Goal: Information Seeking & Learning: Check status

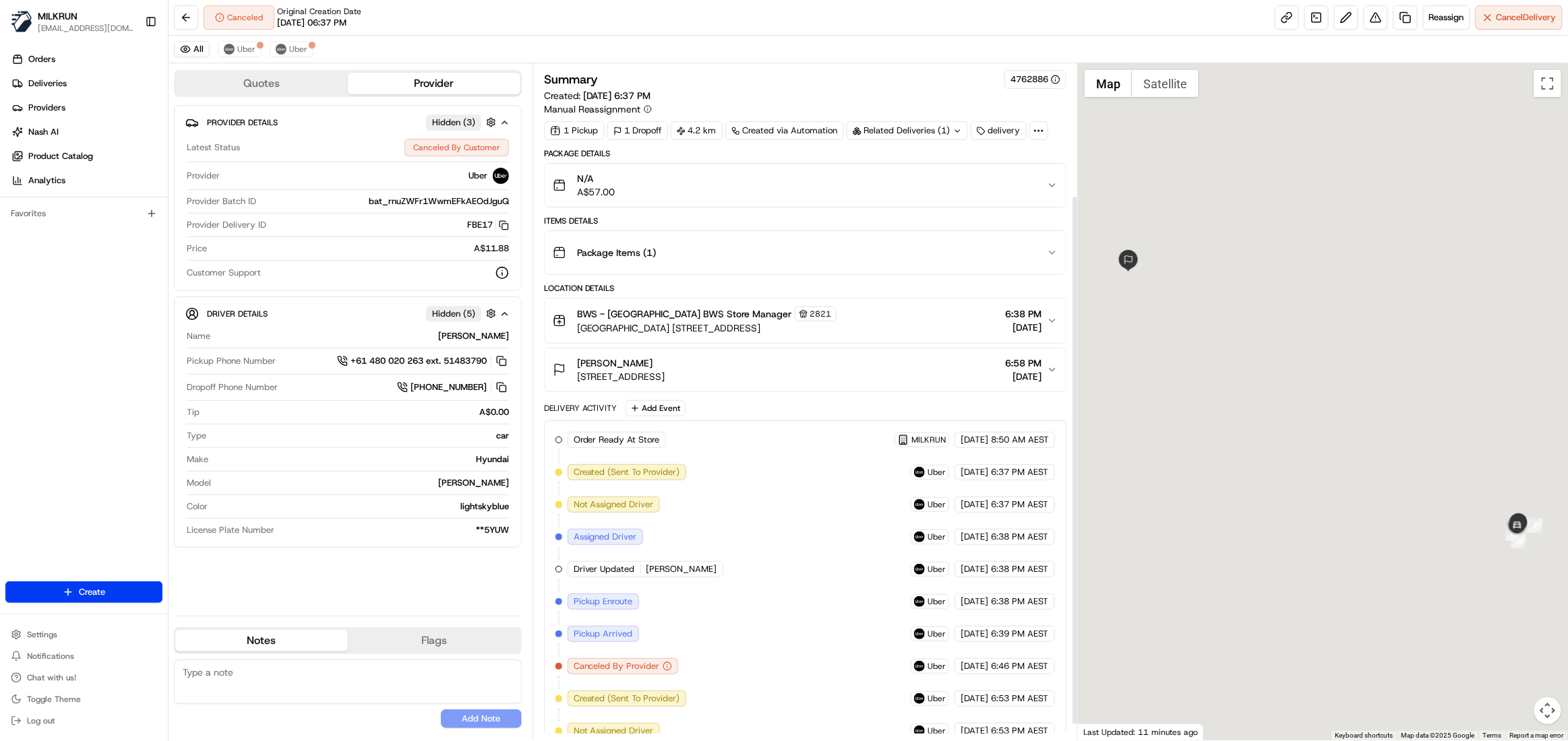
scroll to position [188, 0]
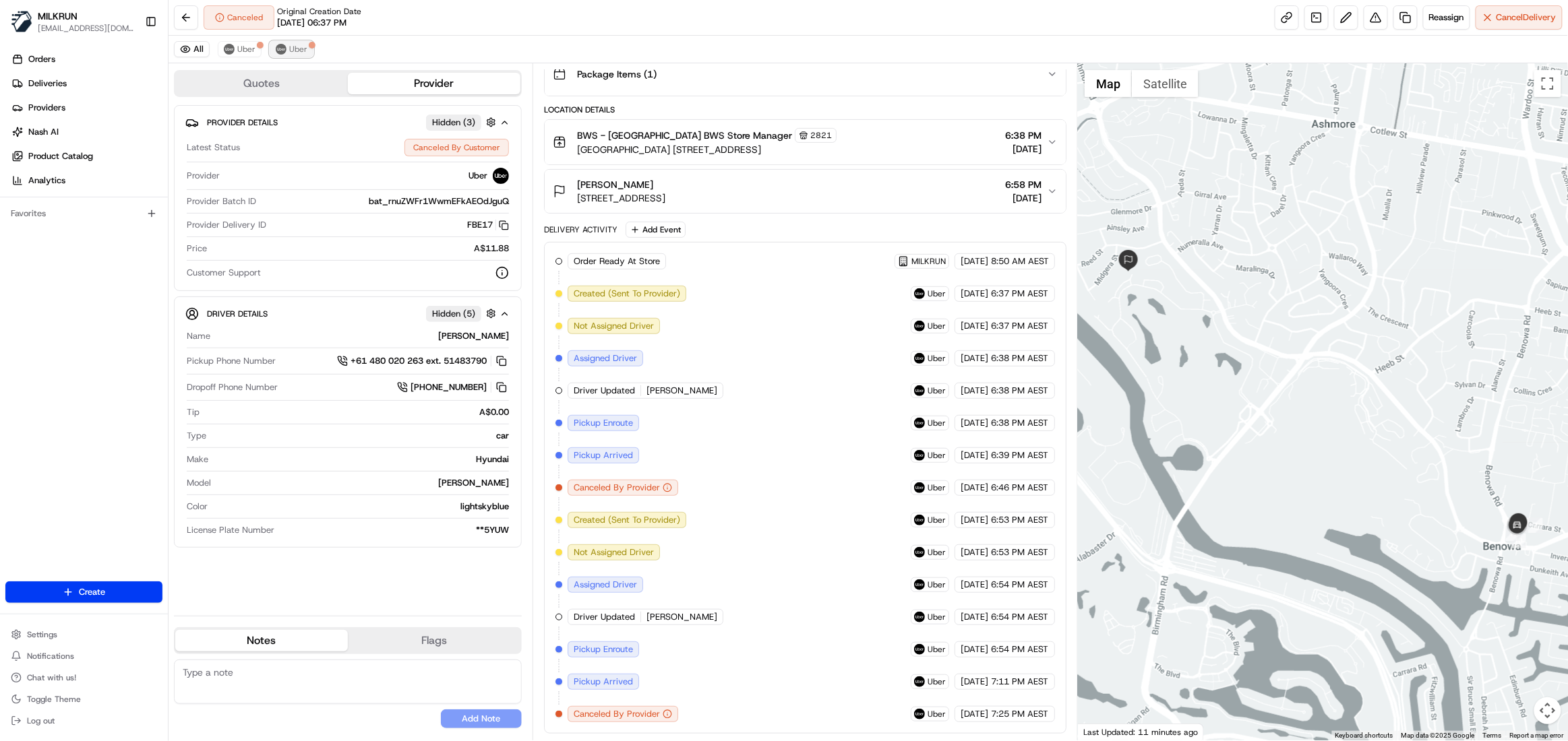
click at [298, 46] on span "Uber" at bounding box center [298, 49] width 18 height 11
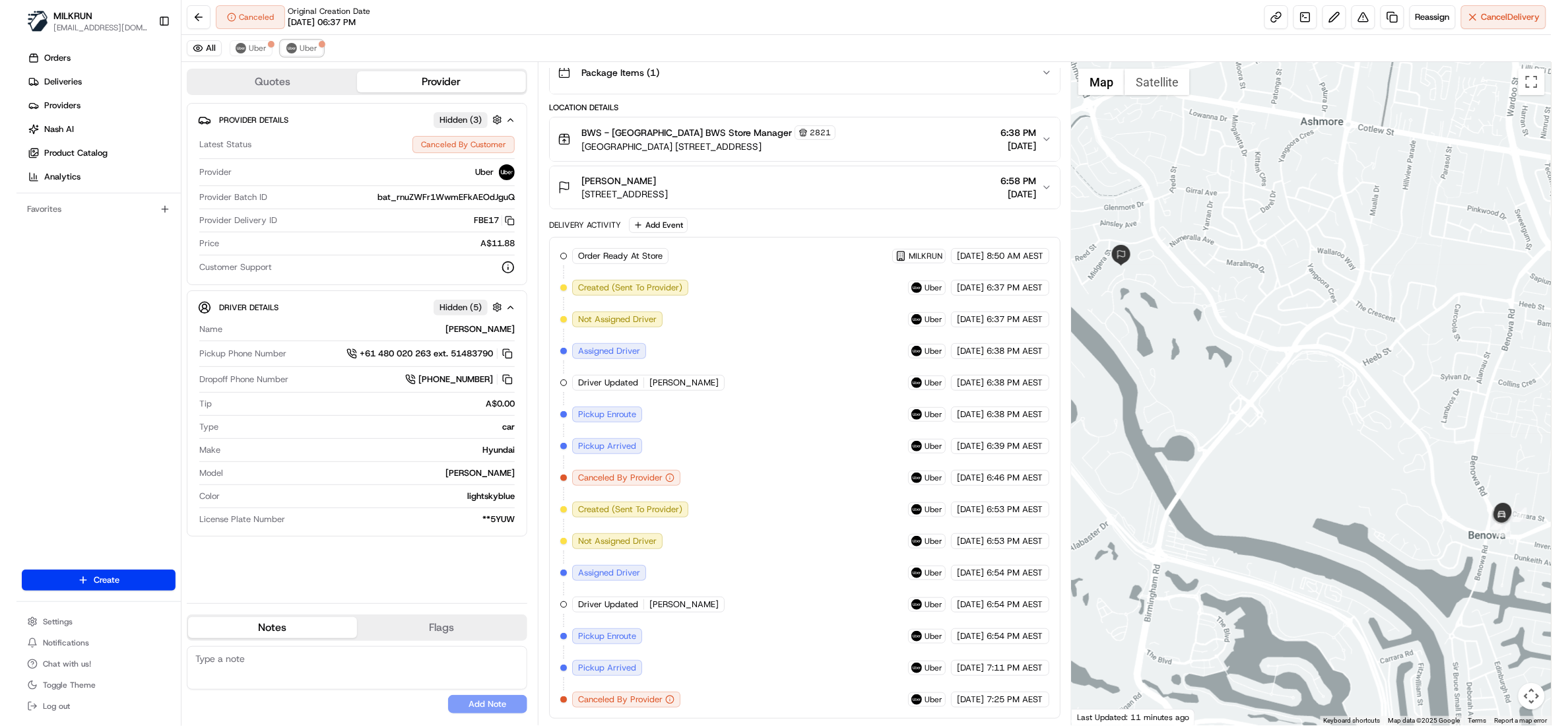
scroll to position [0, 0]
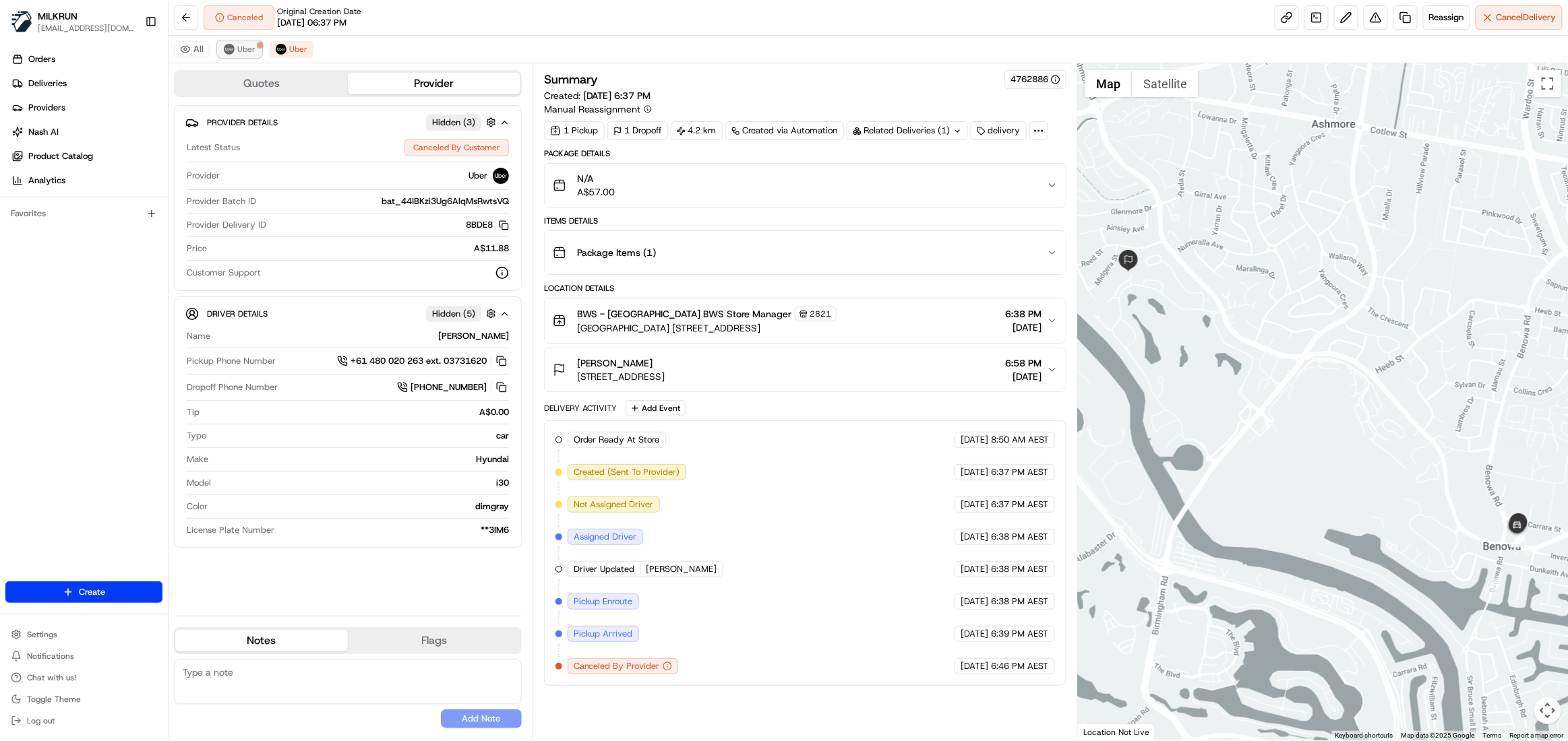
click at [248, 46] on span "Uber" at bounding box center [246, 49] width 18 height 11
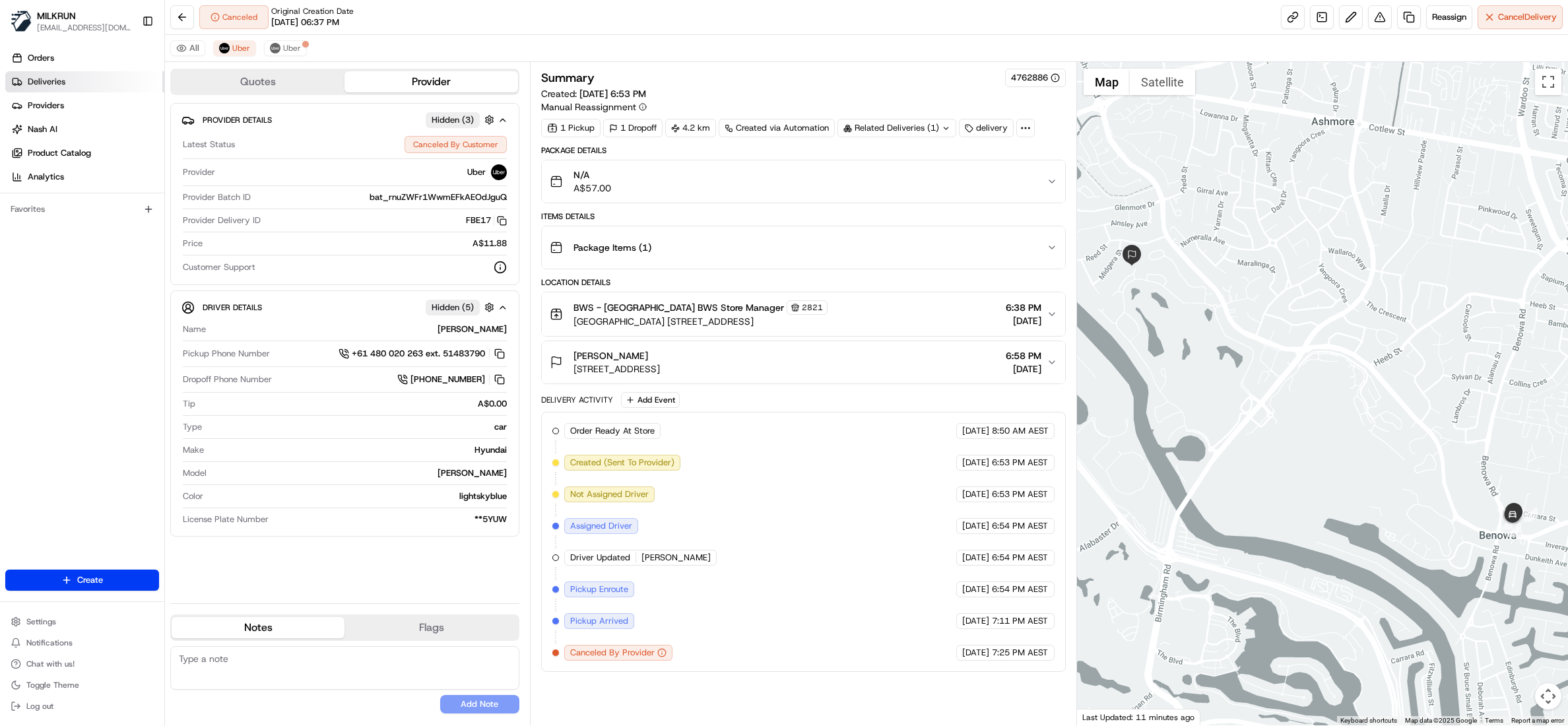
click at [56, 91] on link "Deliveries" at bounding box center [85, 82] width 159 height 21
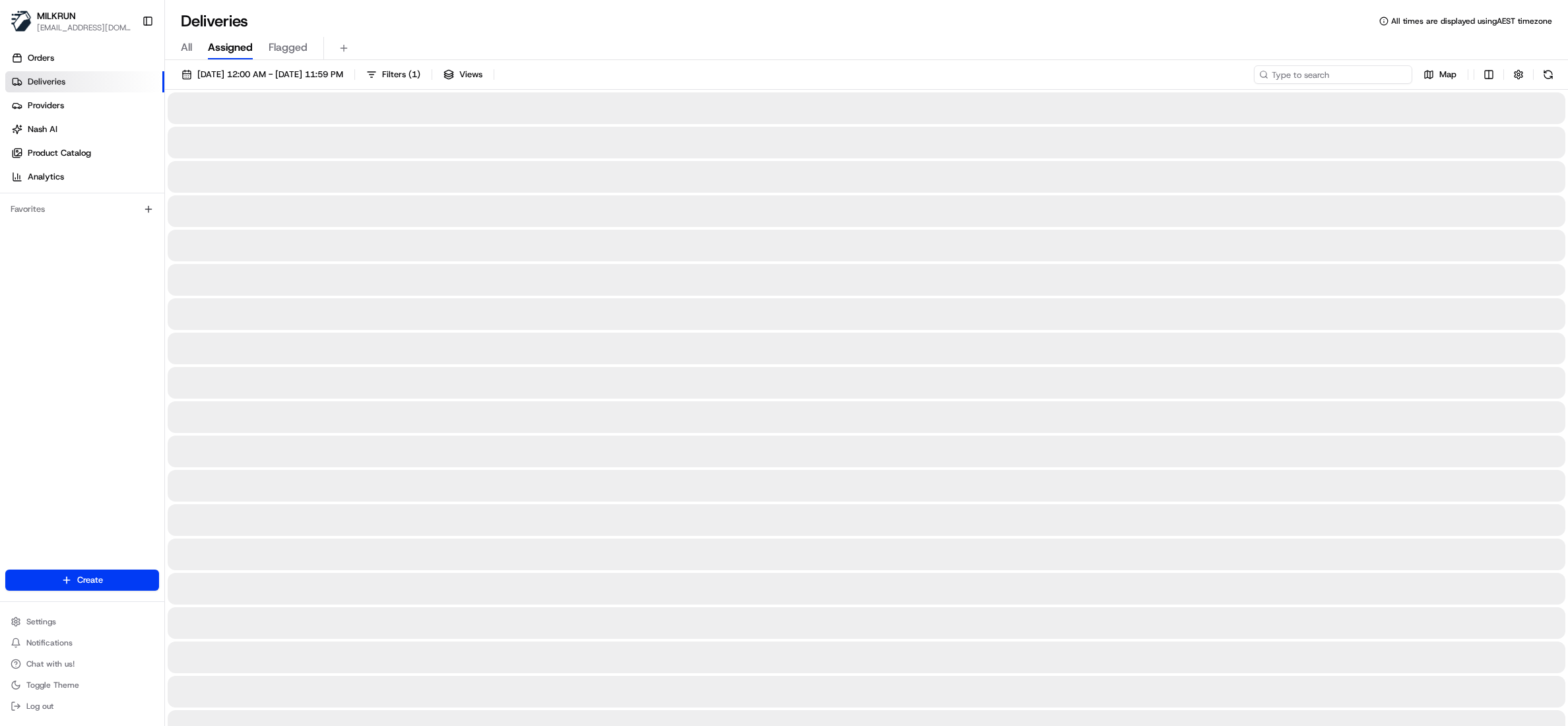
click at [1354, 82] on input at bounding box center [1333, 74] width 158 height 19
paste input "7cbd5b04-d860-48b7-b1d8-4d56dbc7bcc1"
type input "7cbd5b04-d860-48b7-b1d8-4d56dbc7bcc1"
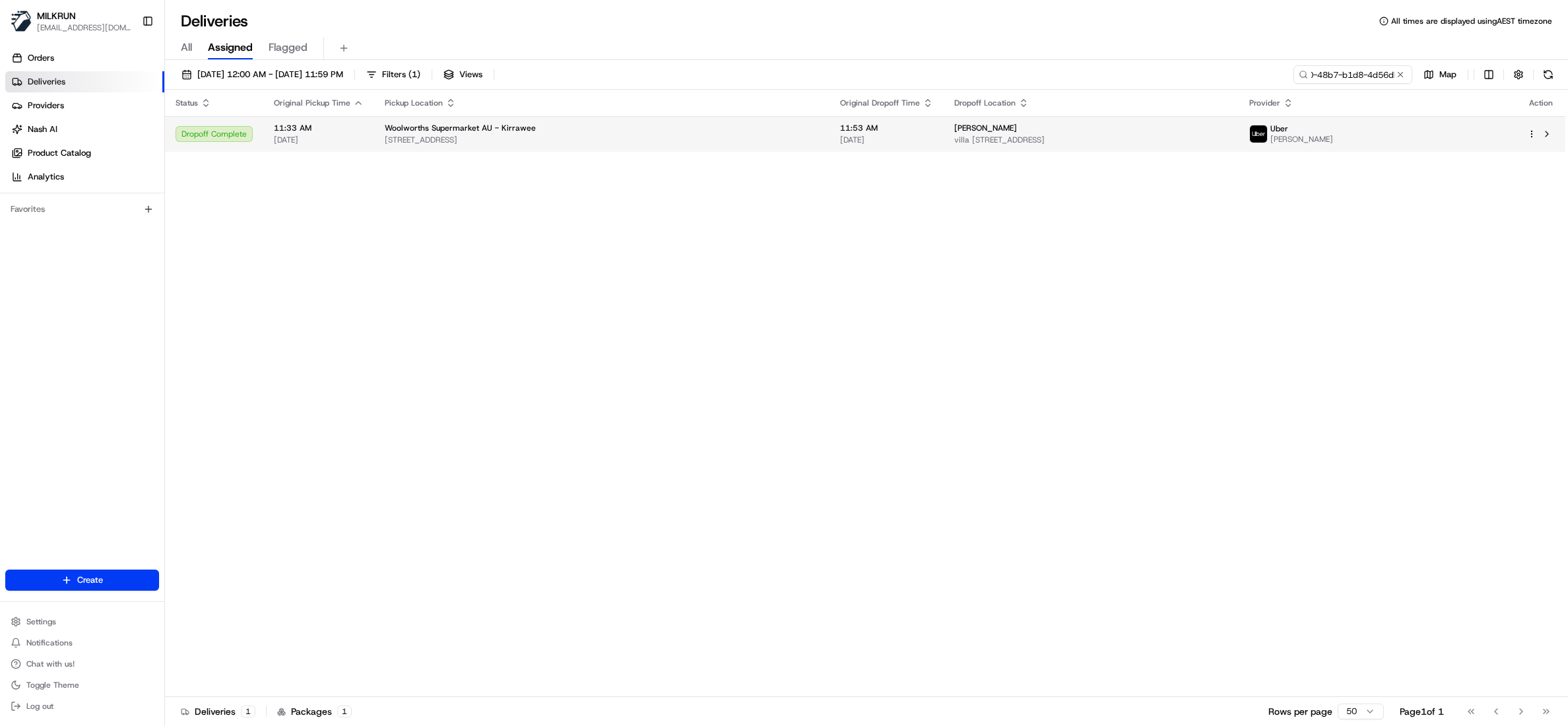
click at [840, 128] on span "11:53 AM" at bounding box center [887, 127] width 93 height 10
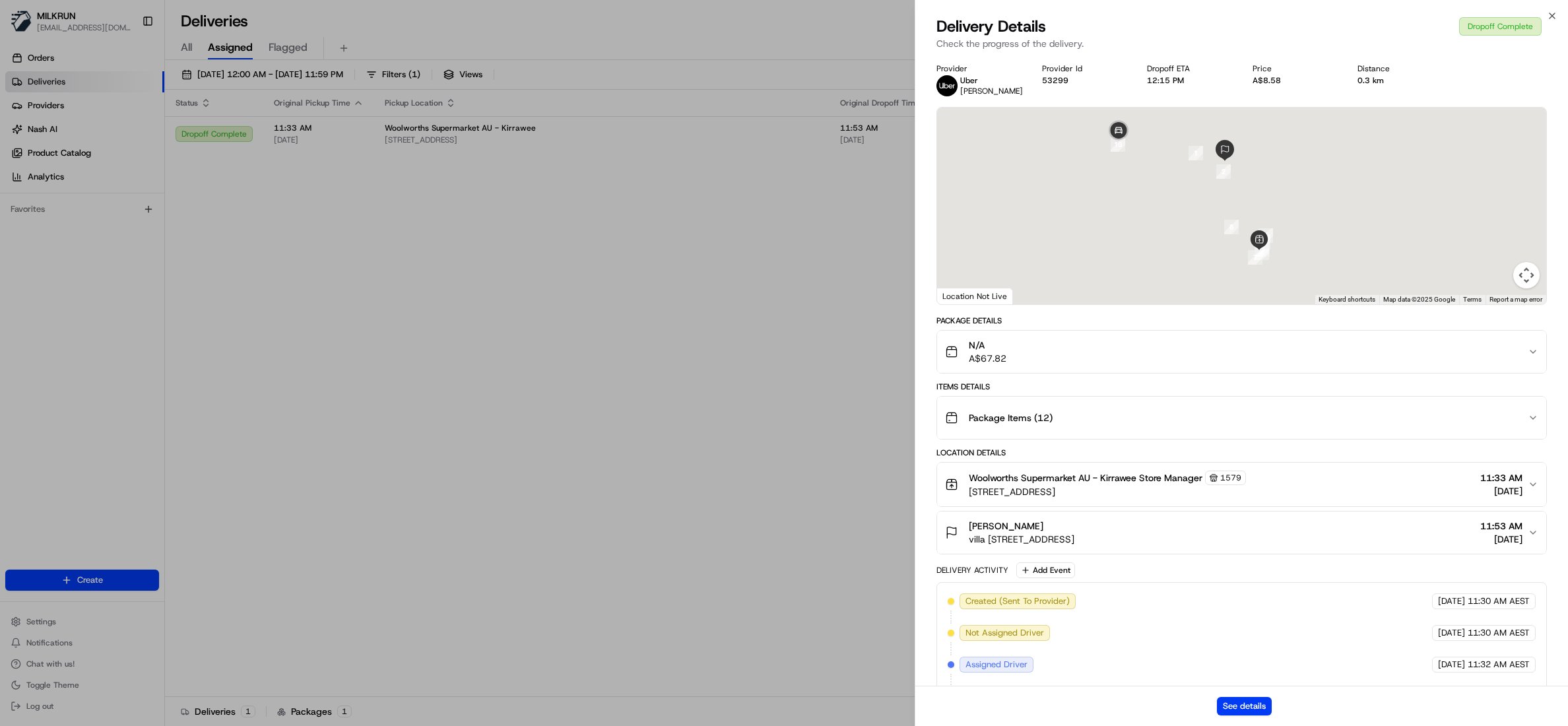
click at [1246, 716] on div "See details" at bounding box center [1240, 705] width 652 height 40
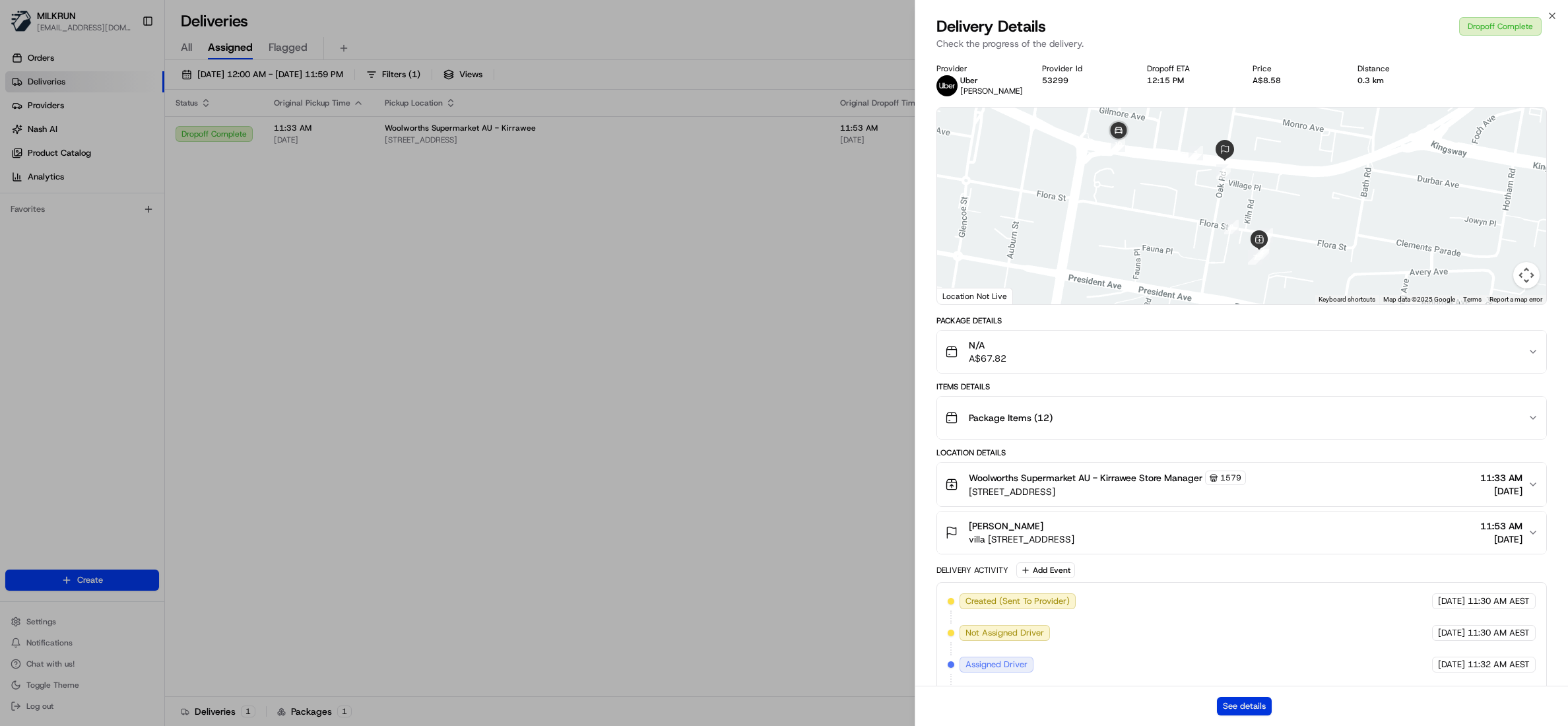
click at [1249, 705] on button "See details" at bounding box center [1244, 706] width 55 height 19
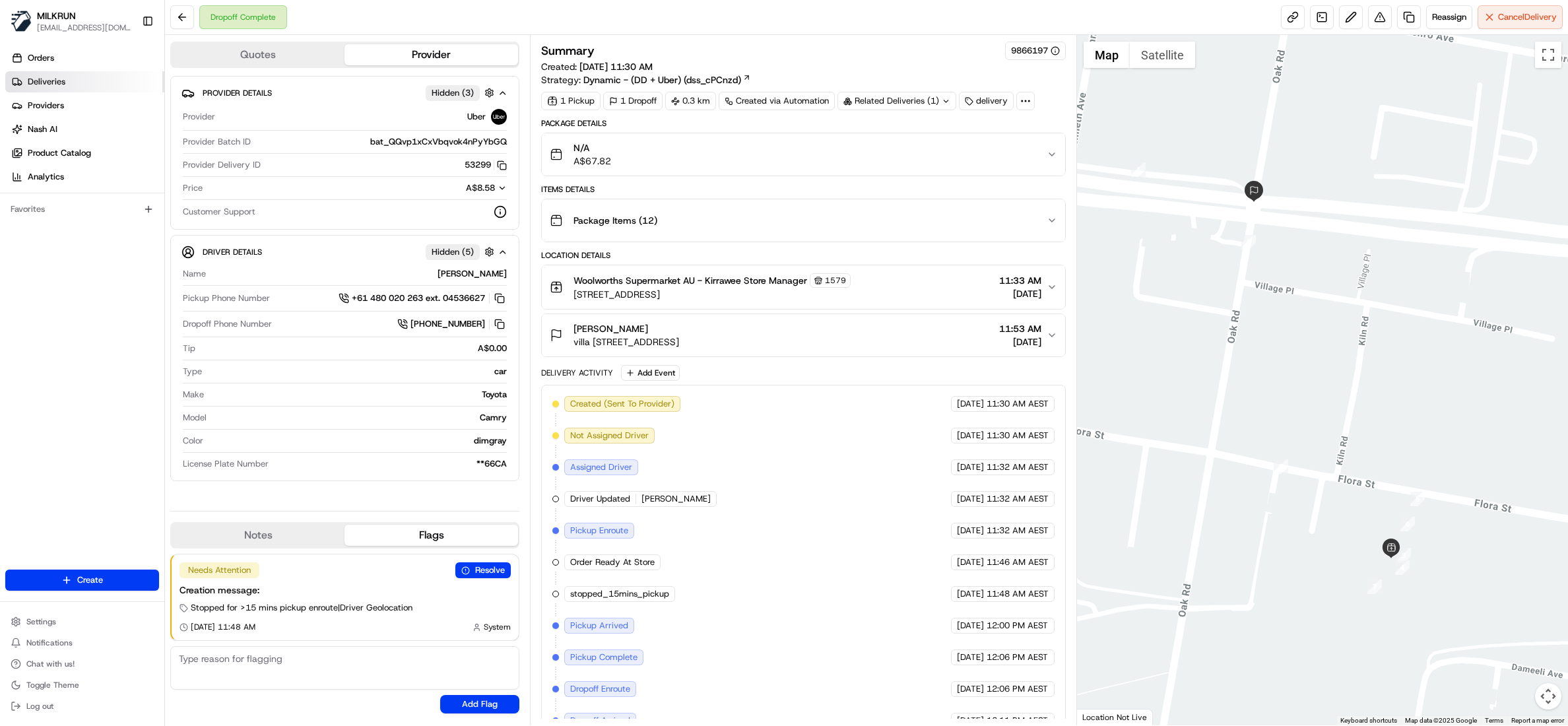
click at [62, 83] on span "Deliveries" at bounding box center [46, 82] width 38 height 12
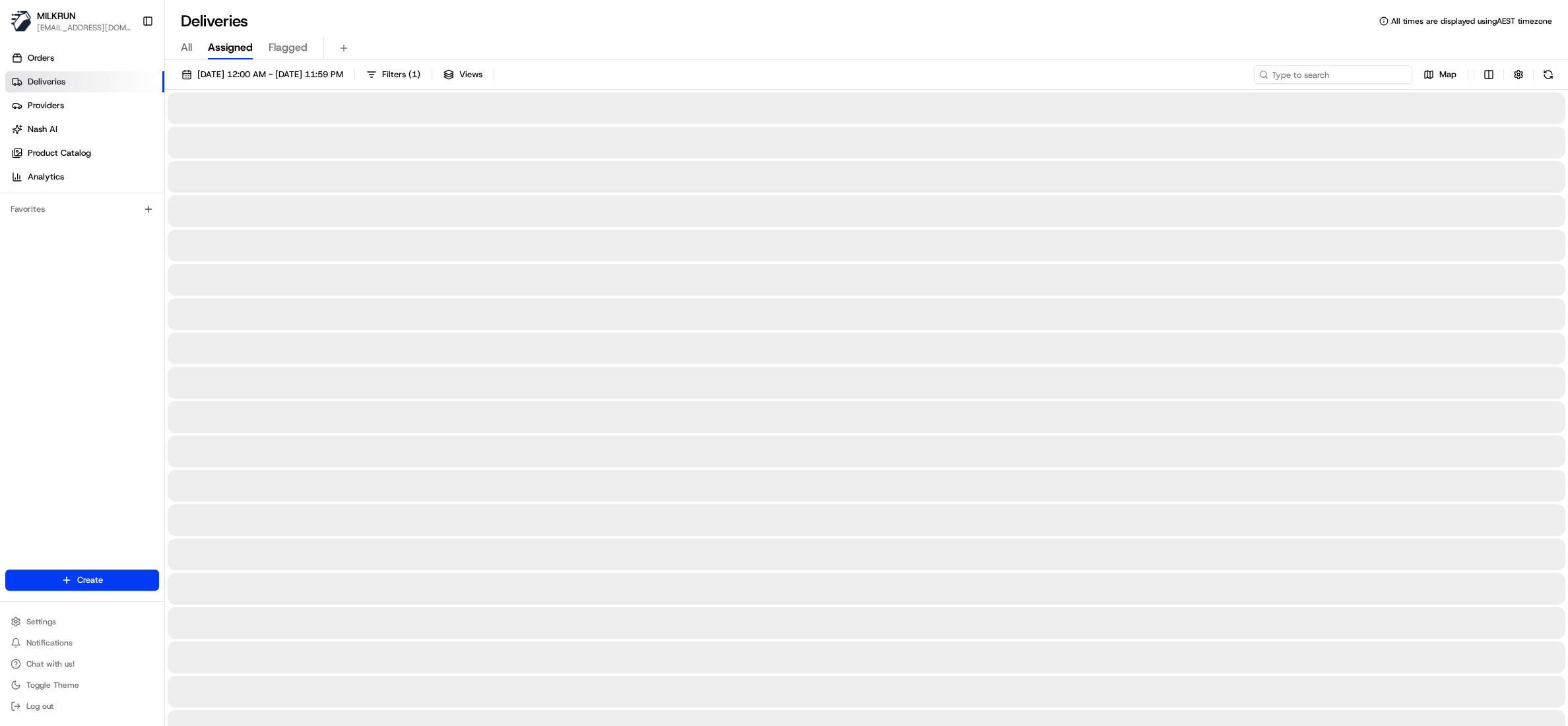
click at [1352, 73] on input at bounding box center [1333, 74] width 158 height 19
paste input "bd985440-4135-4368-be38-4ae3793e4cac"
type input "bd985440-4135-4368-be38-4ae3793e4cac"
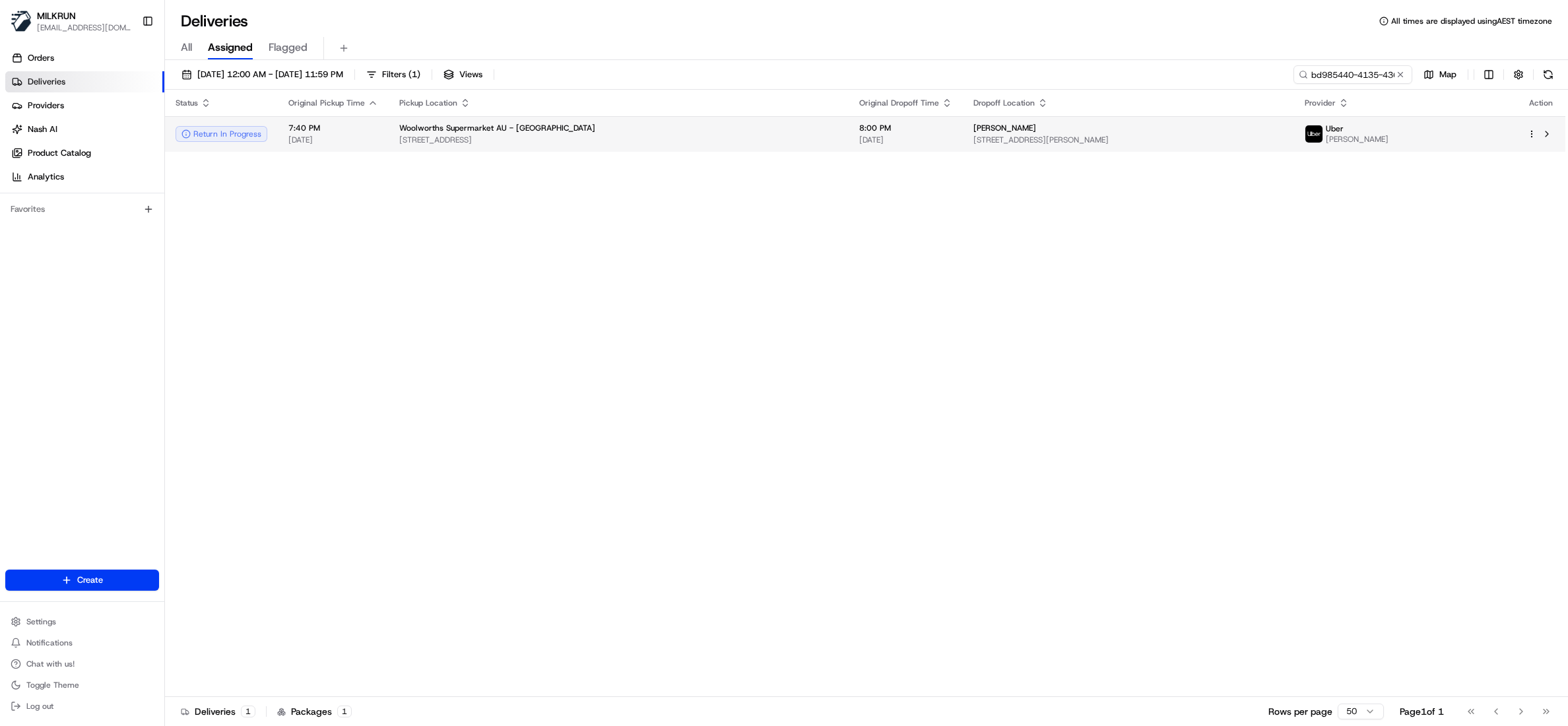
click at [713, 129] on div "Woolworths Supermarket AU - Rosehill" at bounding box center [618, 127] width 439 height 10
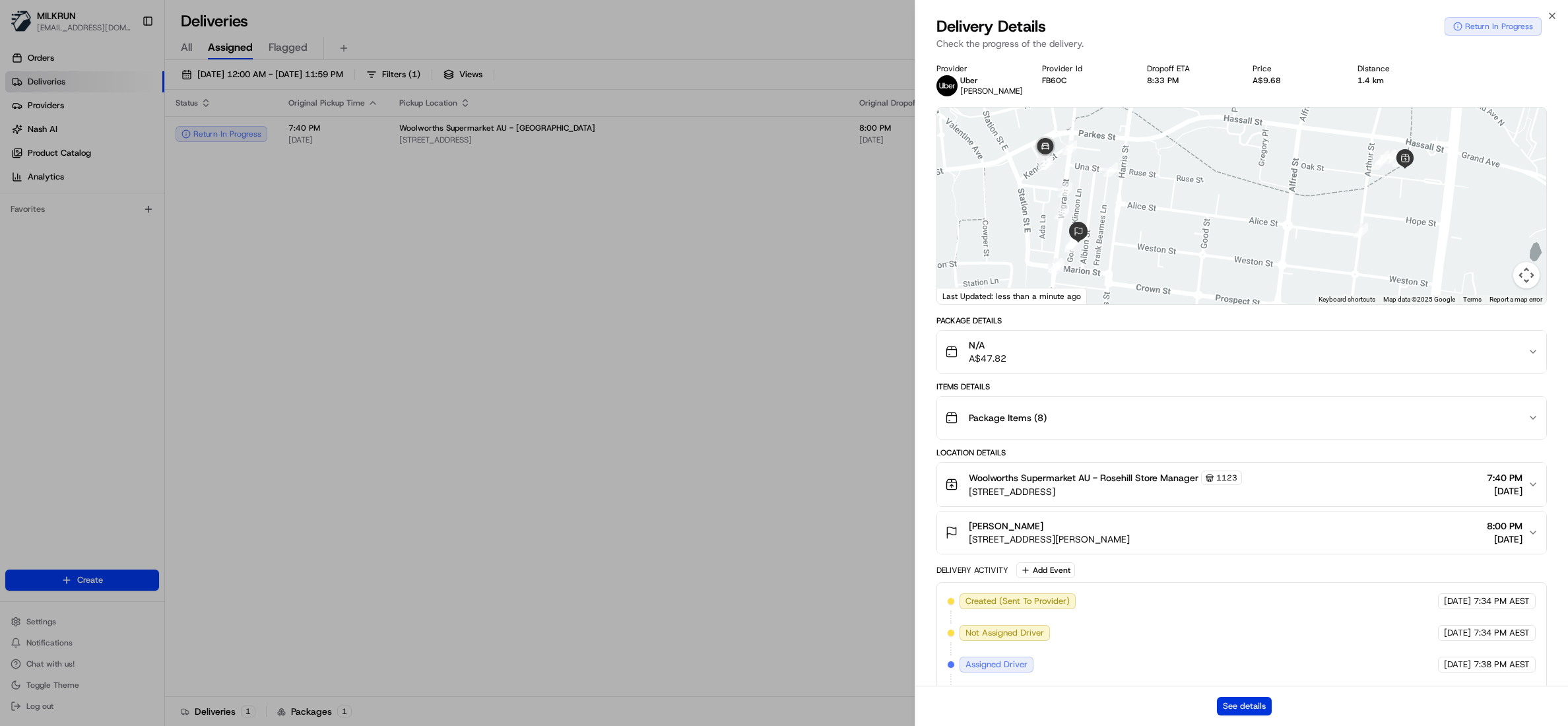
click at [1239, 707] on button "See details" at bounding box center [1244, 706] width 55 height 19
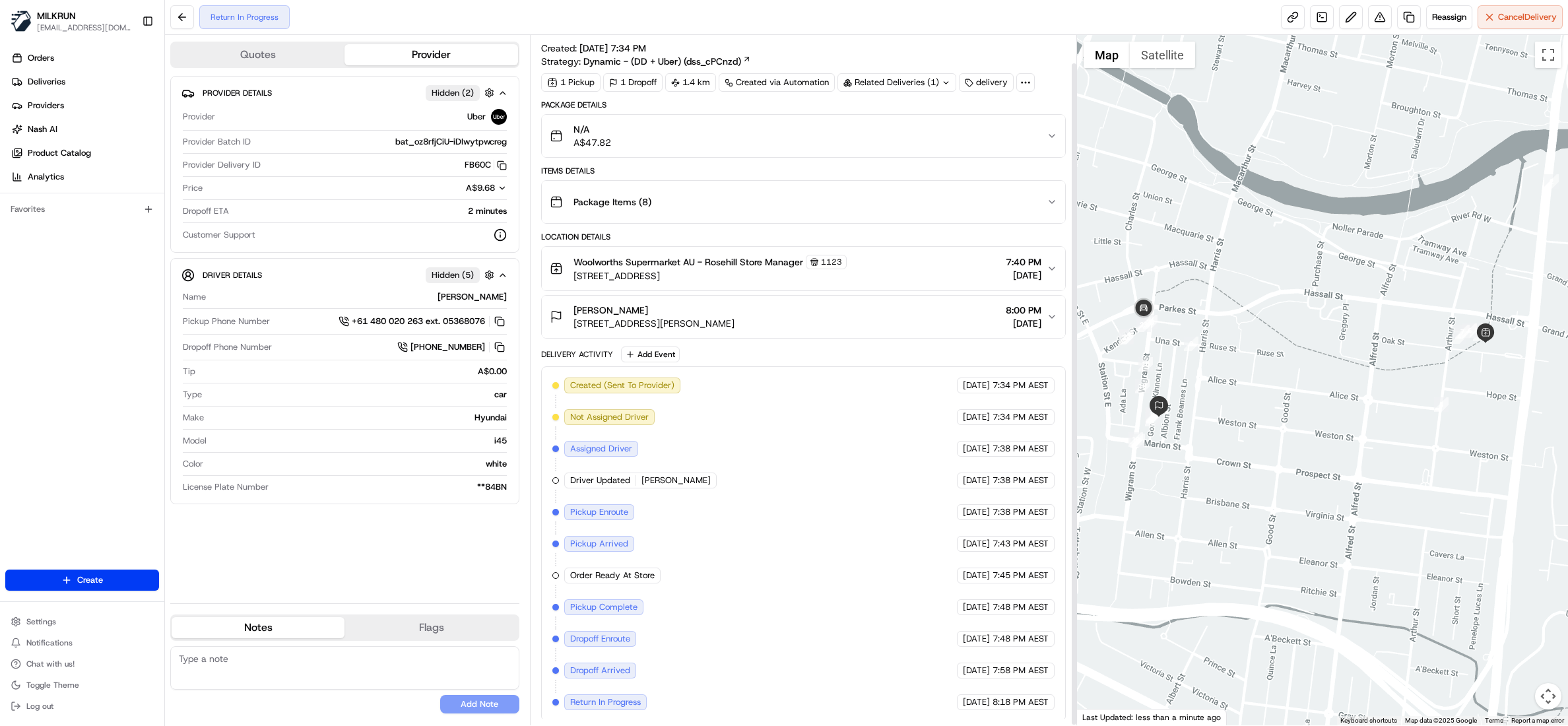
scroll to position [29, 0]
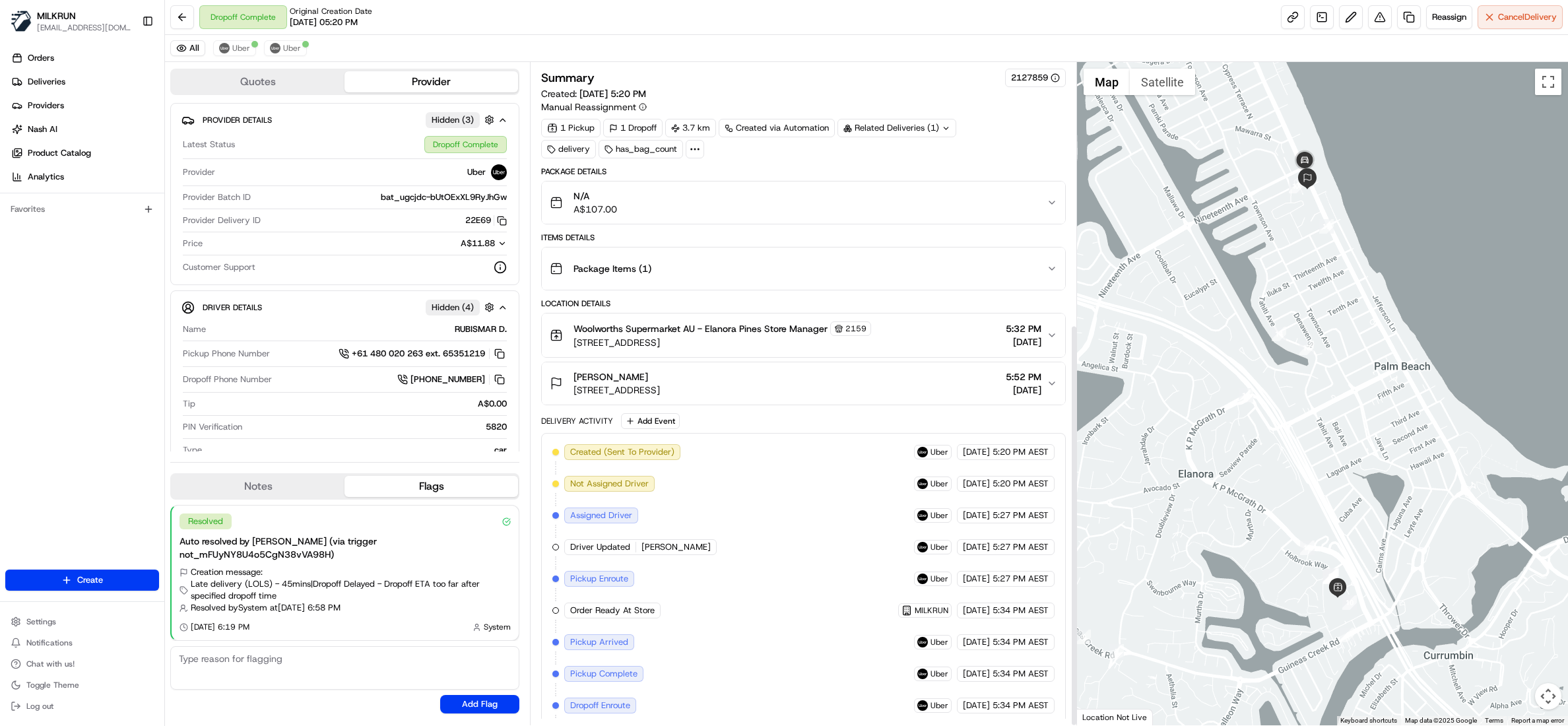
scroll to position [431, 0]
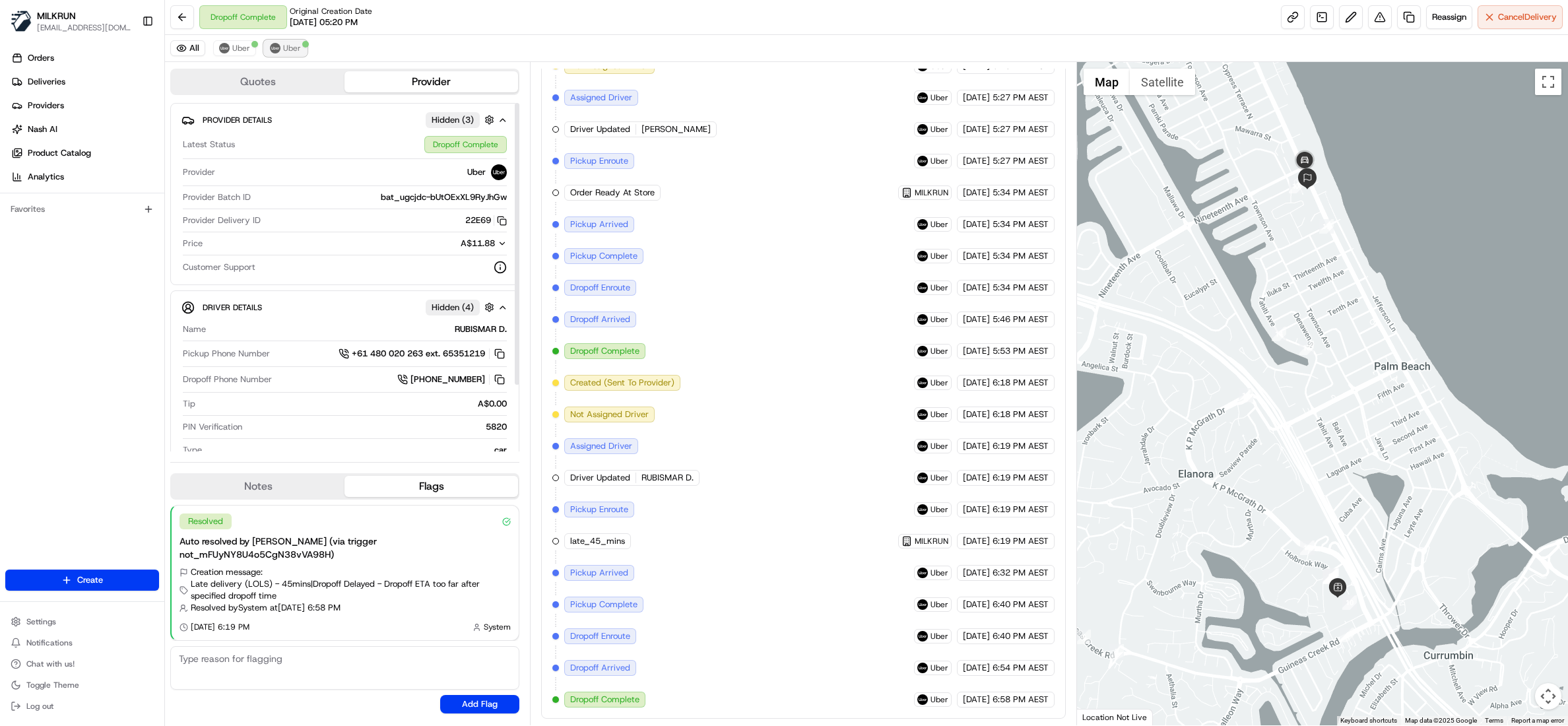
click at [296, 50] on span "Uber" at bounding box center [292, 48] width 18 height 10
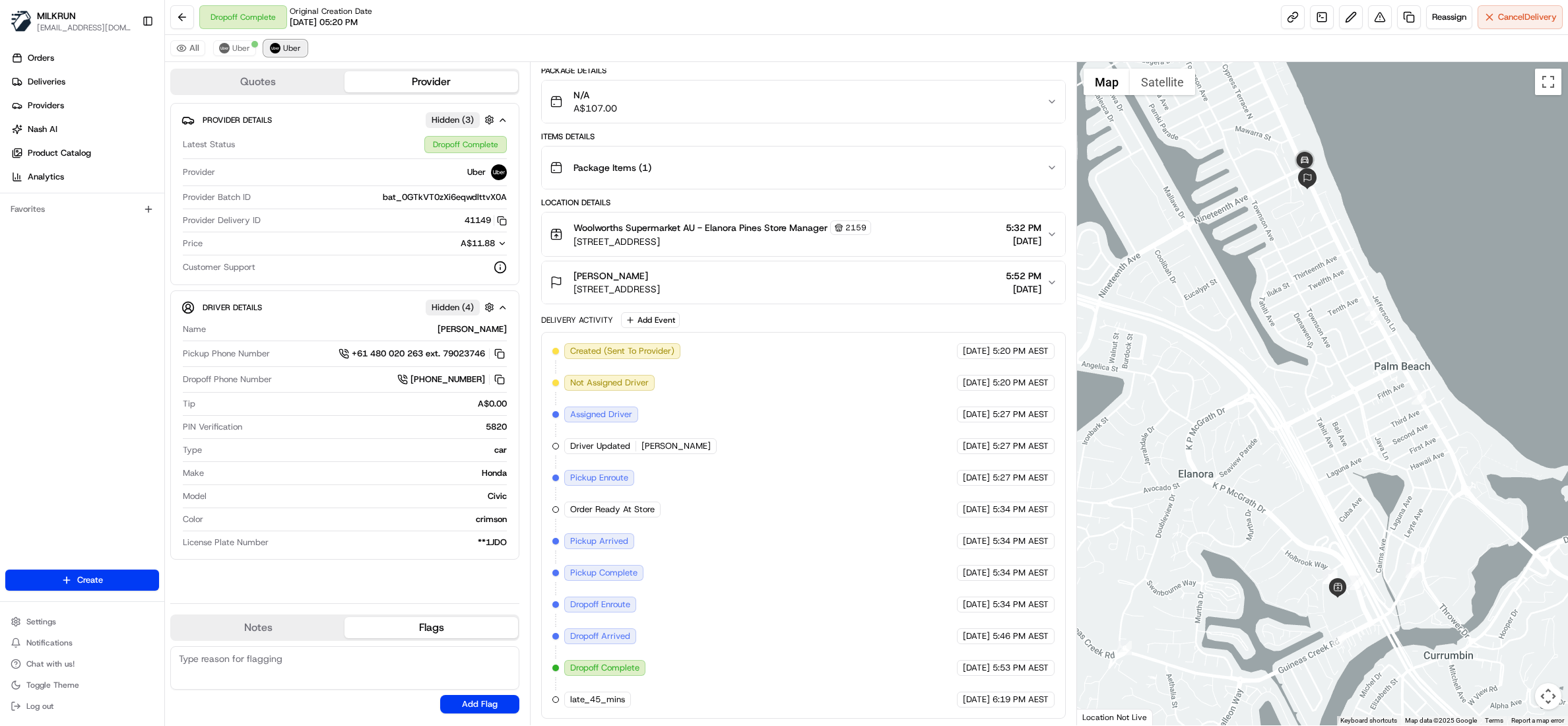
scroll to position [109, 0]
click at [238, 46] on span "Uber" at bounding box center [241, 48] width 18 height 10
